Goal: Use online tool/utility: Utilize a website feature to perform a specific function

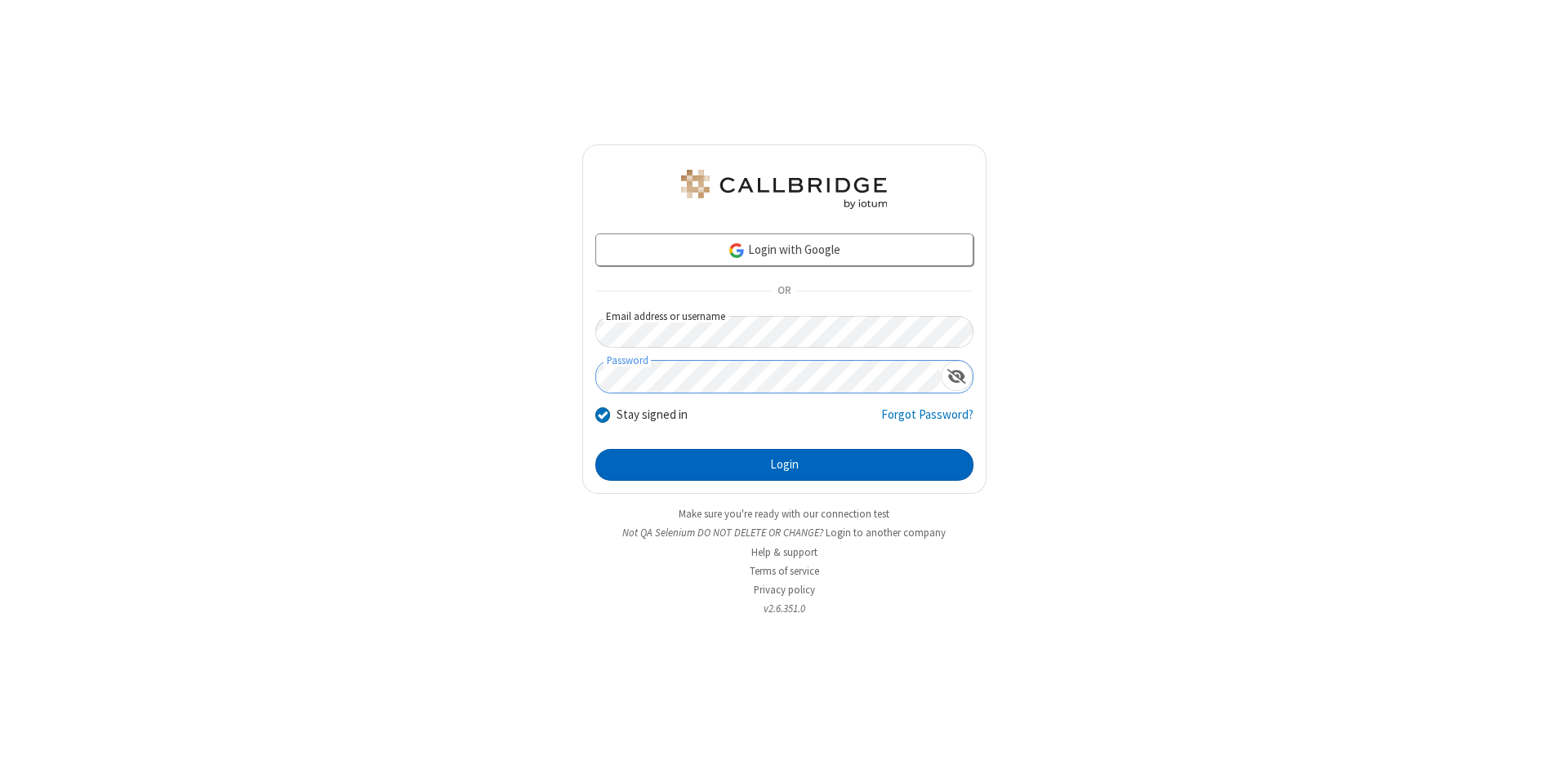
click at [784, 465] on button "Login" at bounding box center [785, 465] width 378 height 33
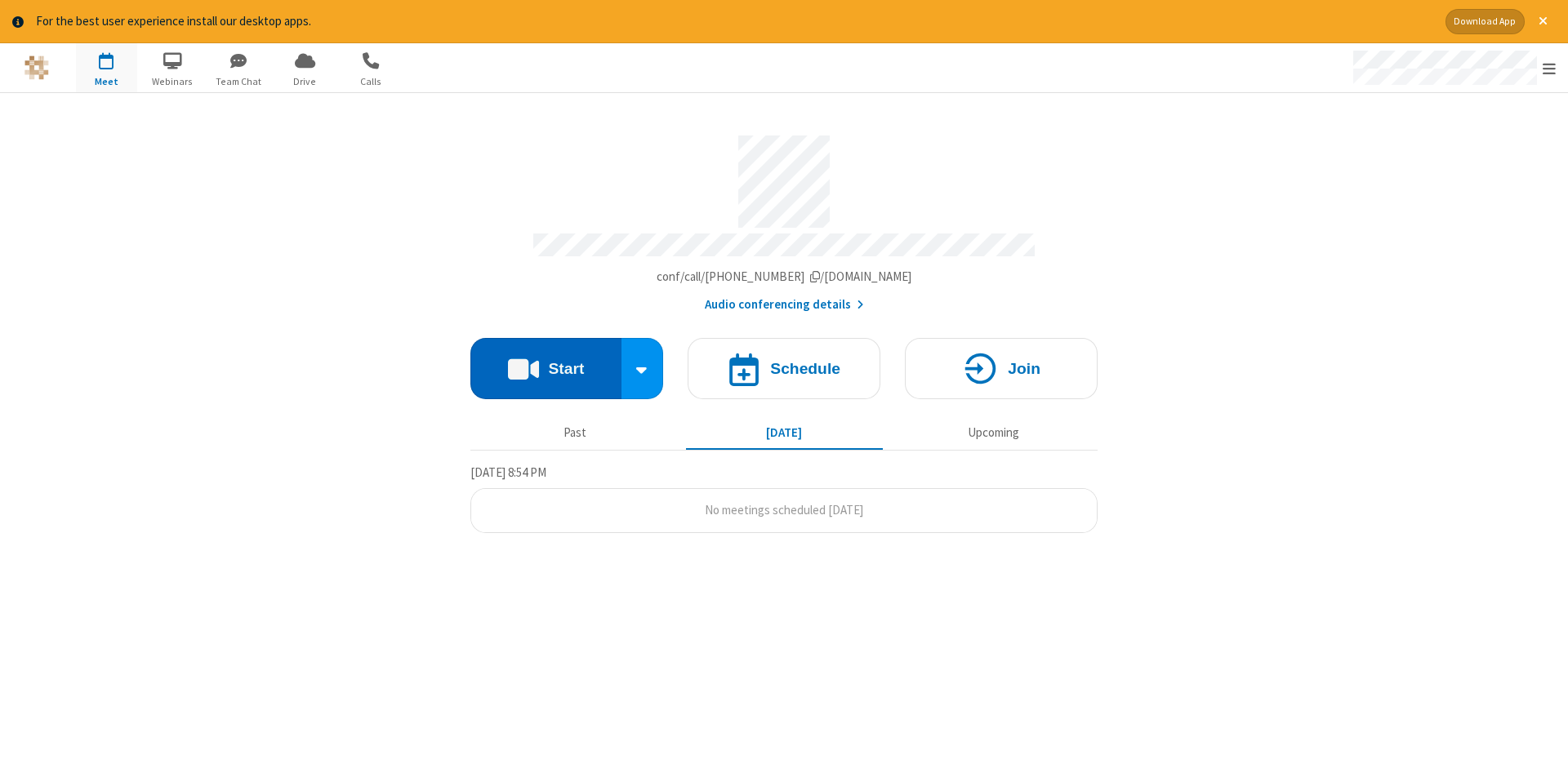
click at [546, 363] on button "Start" at bounding box center [546, 368] width 151 height 61
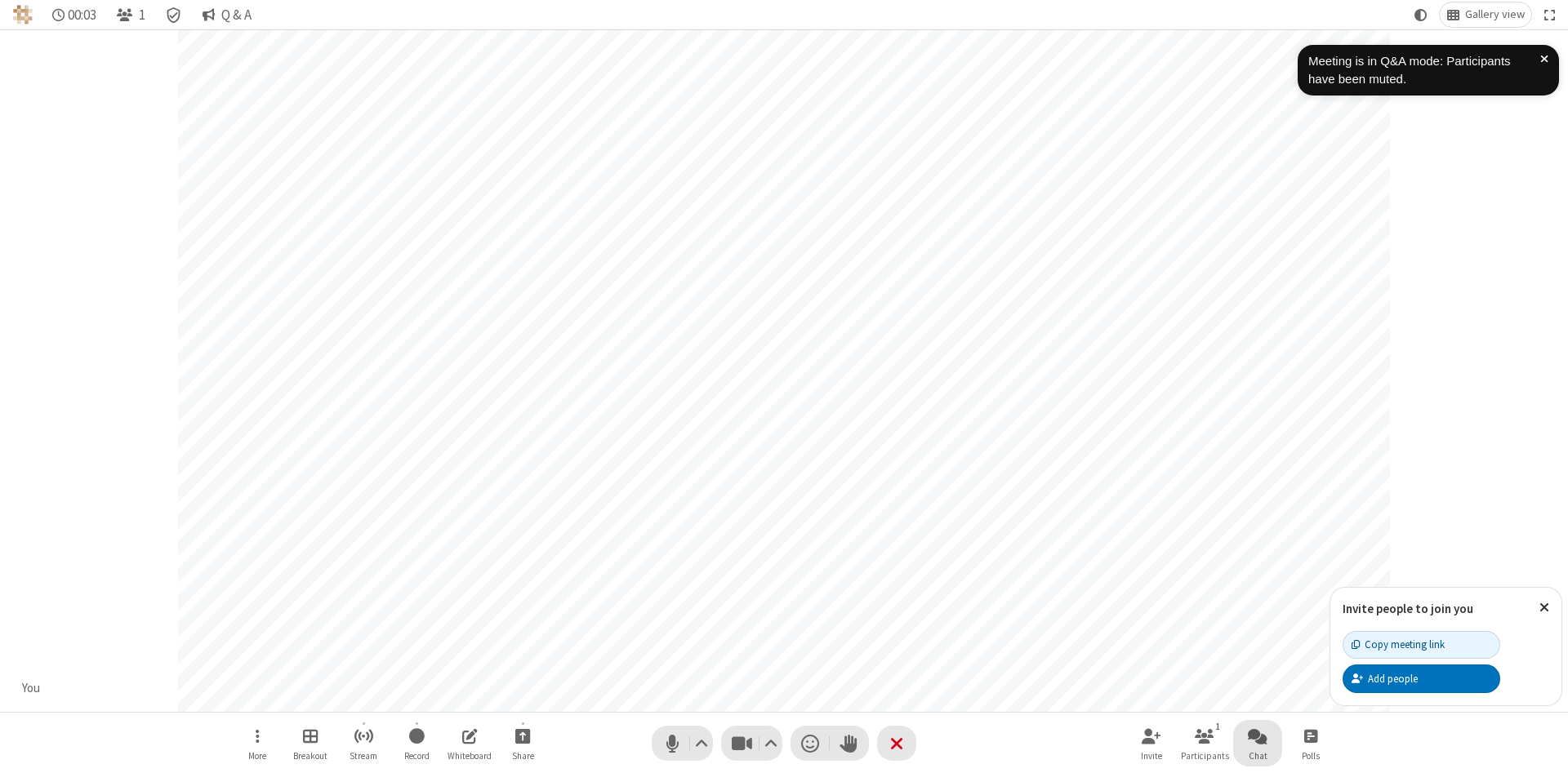
click at [1258, 735] on span "Open chat" at bounding box center [1257, 735] width 19 height 20
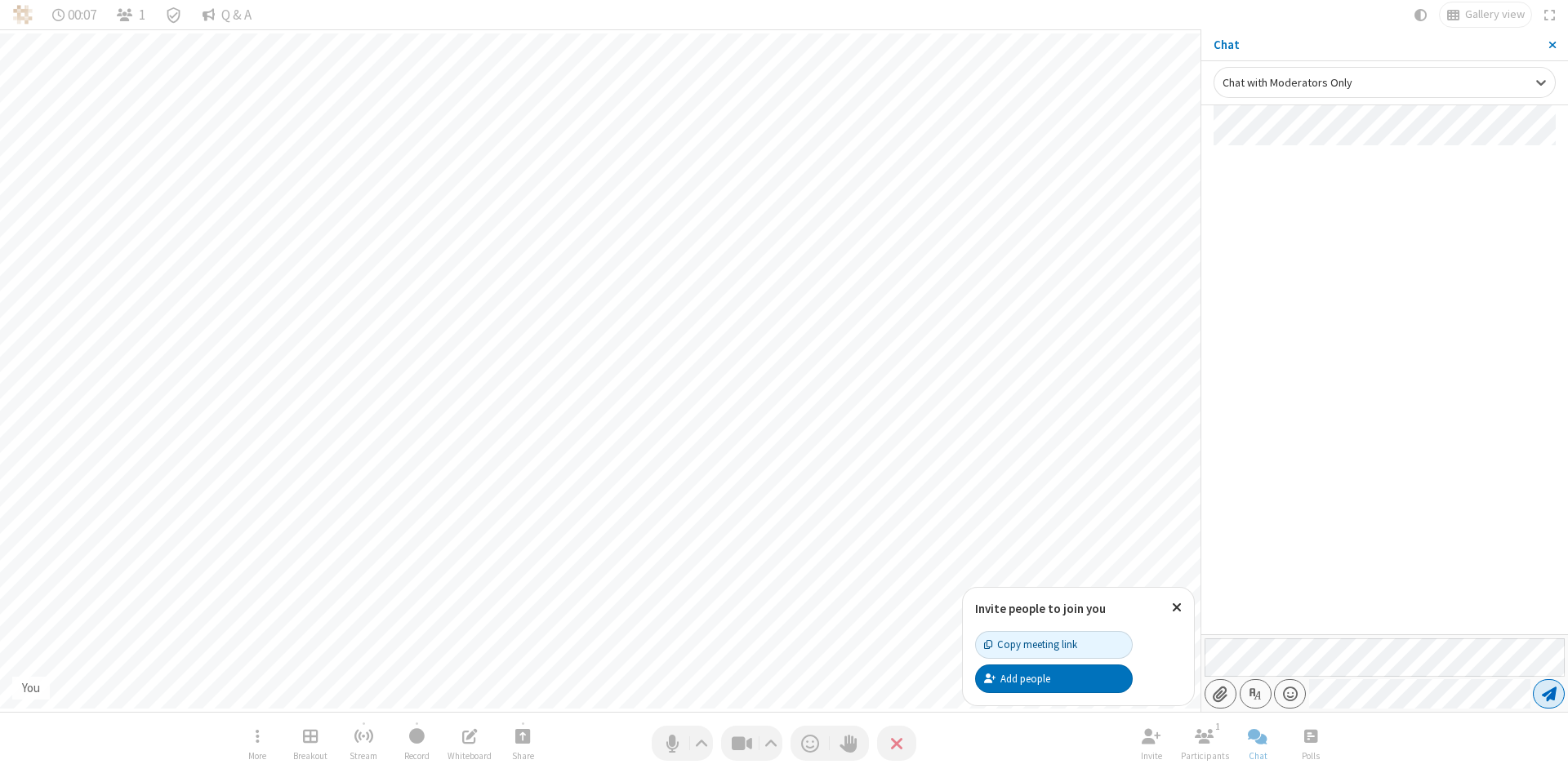
click at [1549, 694] on span "Send message" at bounding box center [1549, 693] width 14 height 16
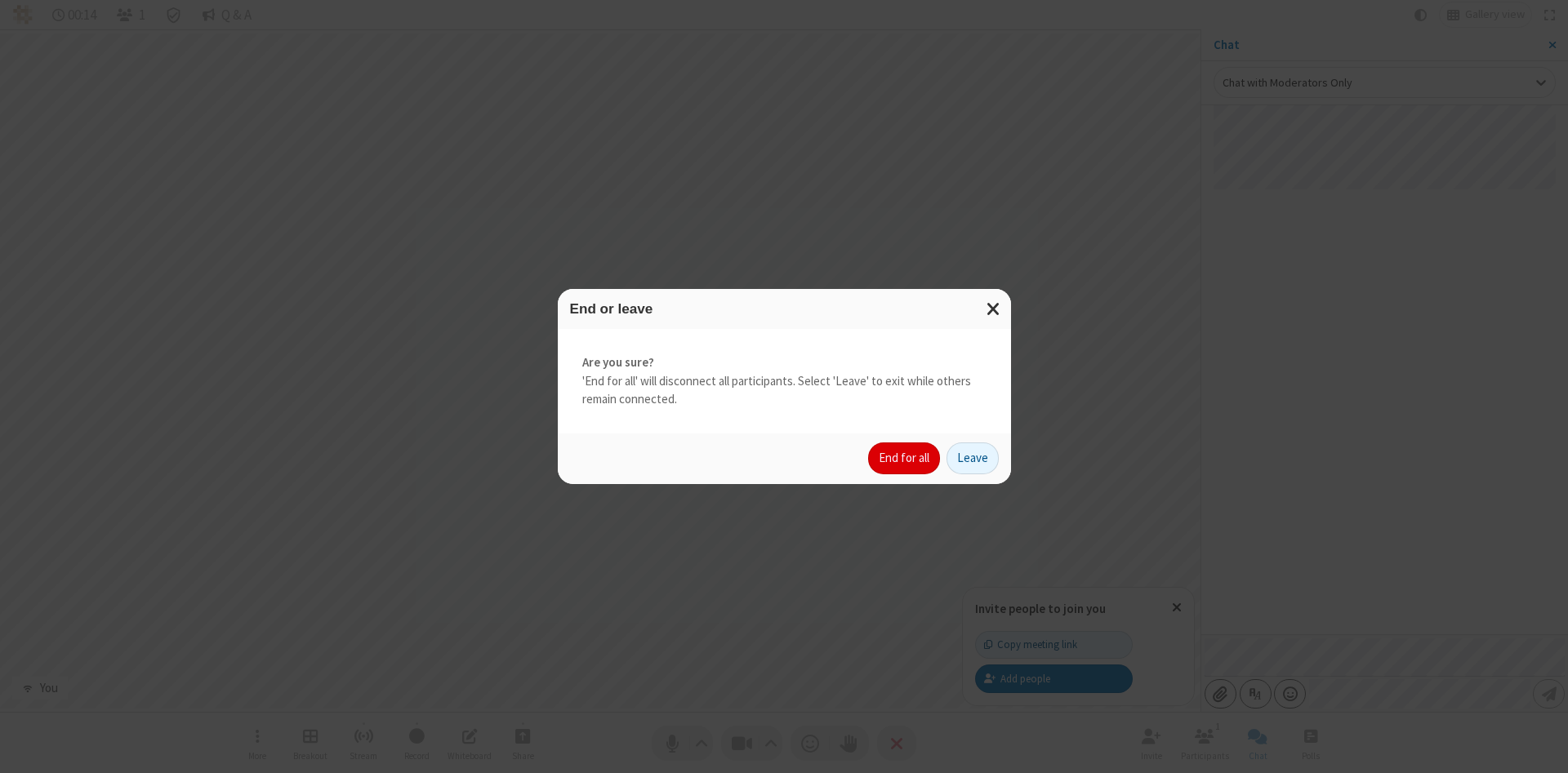
click at [905, 457] on button "End for all" at bounding box center [904, 458] width 71 height 33
